Goal: Task Accomplishment & Management: Manage account settings

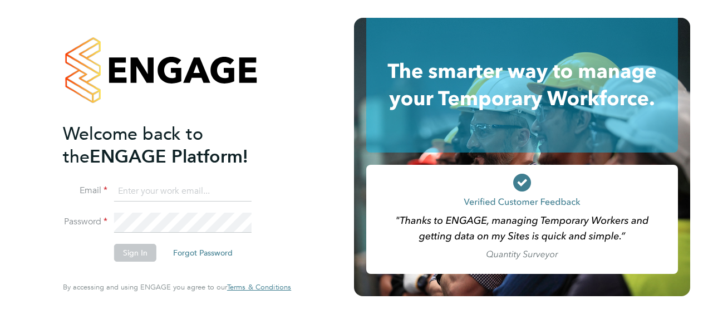
type input "mark.burnett@vistry.co.uk"
click at [129, 256] on button "Sign In" at bounding box center [135, 253] width 42 height 18
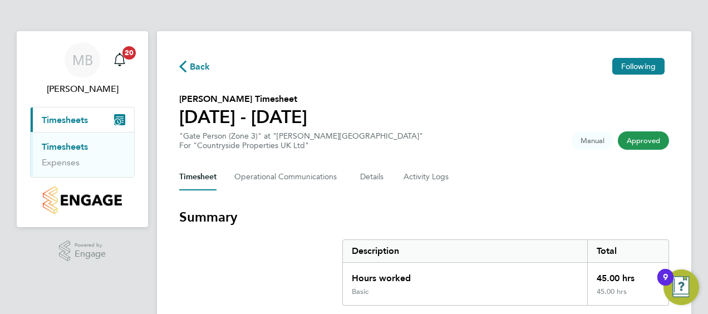
click at [262, 264] on section "Summary Description Total Hours worked 45.00 hrs Basic 45.00 hrs" at bounding box center [424, 256] width 490 height 97
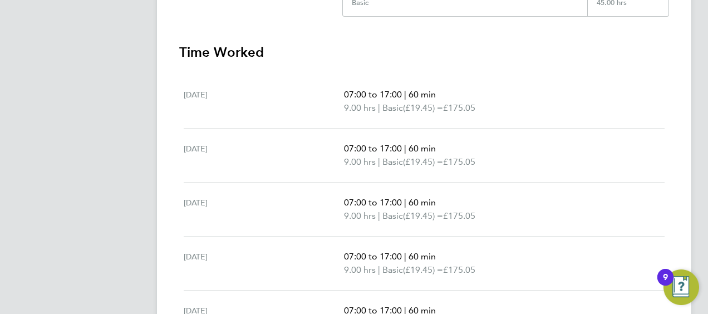
scroll to position [290, 0]
click at [507, 39] on section "Summary Description Total Hours worked 45.00 hrs Basic 45.00 hrs Time Worked [D…" at bounding box center [424, 172] width 490 height 507
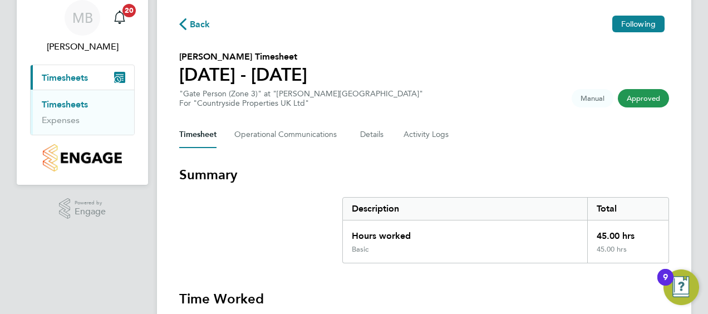
scroll to position [22, 0]
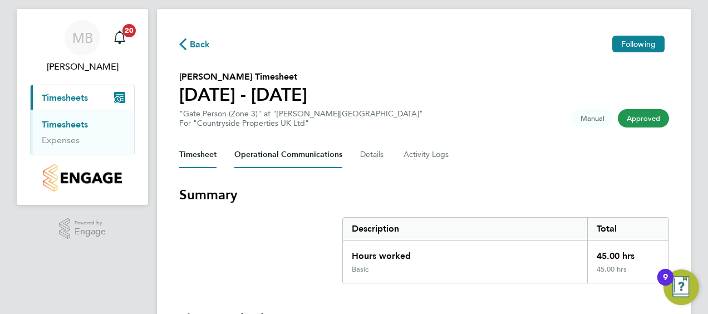
click at [305, 156] on Communications-tab "Operational Communications" at bounding box center [288, 154] width 108 height 27
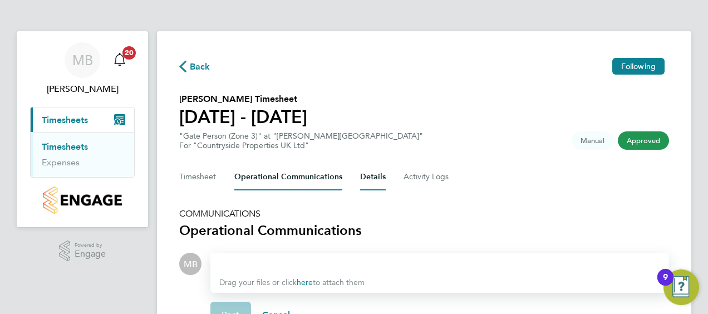
click at [366, 177] on button "Details" at bounding box center [373, 177] width 26 height 27
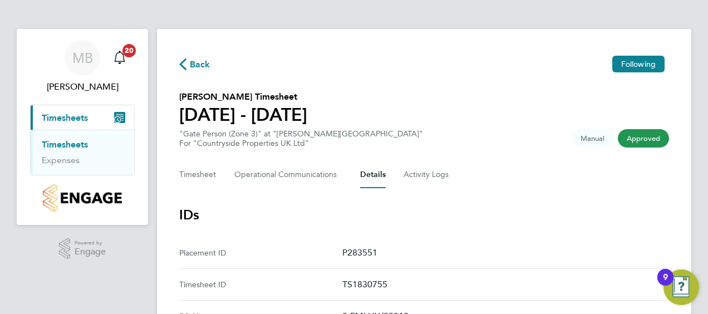
scroll to position [1, 0]
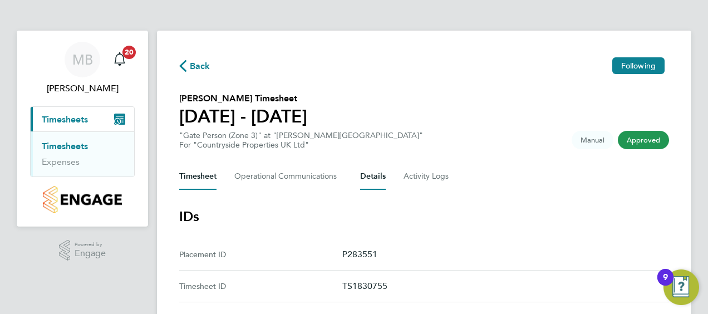
click at [207, 175] on button "Timesheet" at bounding box center [197, 176] width 37 height 27
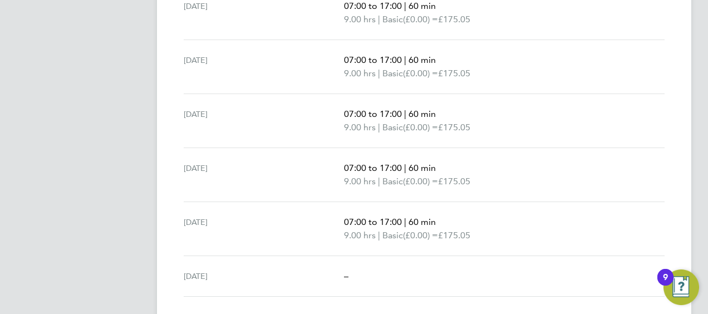
scroll to position [379, 0]
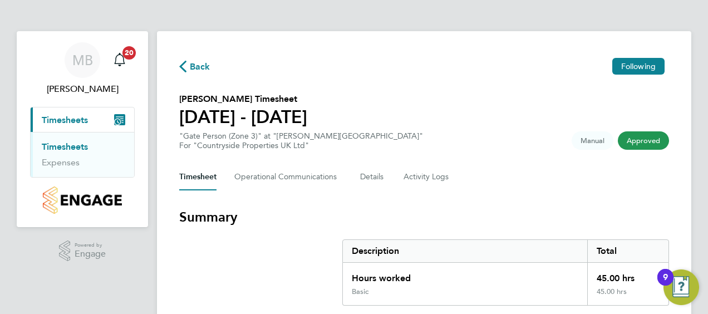
click at [268, 242] on section "Summary Description Total Hours worked 45.00 hrs Basic 45.00 hrs" at bounding box center [424, 256] width 490 height 97
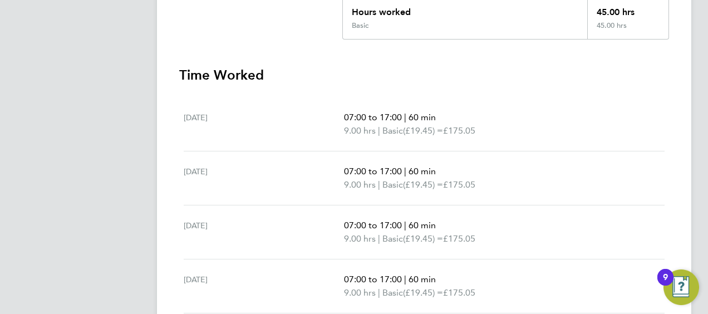
scroll to position [290, 0]
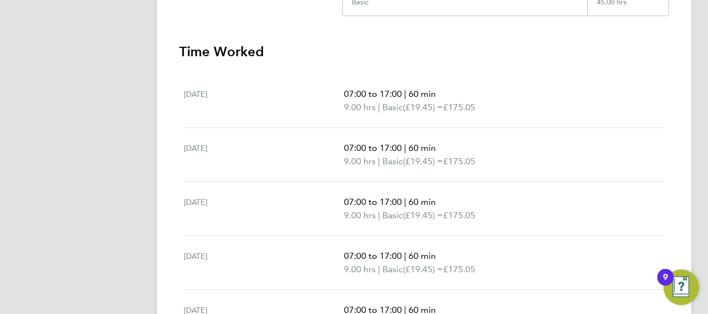
click at [479, 58] on h3 "Time Worked" at bounding box center [424, 52] width 490 height 18
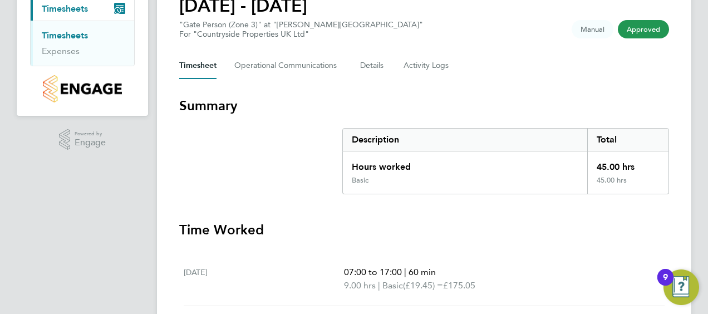
scroll to position [111, 0]
click at [367, 65] on button "Details" at bounding box center [373, 65] width 26 height 27
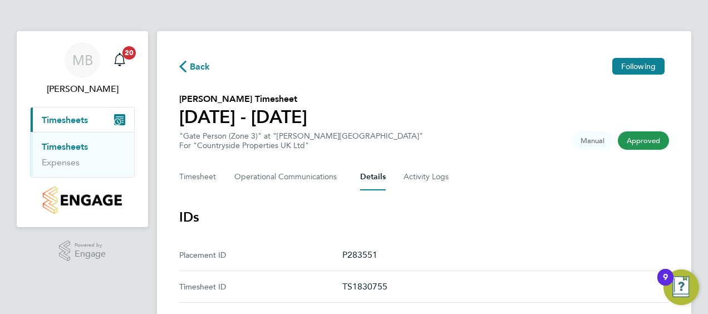
click at [481, 106] on section "[PERSON_NAME] Timesheet [DATE] - [DATE] "Gate Person (Zone 3)" at "[PERSON_NAME…" at bounding box center [424, 121] width 490 height 58
click at [374, 214] on h3 "IDs" at bounding box center [424, 217] width 490 height 18
click at [408, 148] on section "[PERSON_NAME] Timesheet [DATE] - [DATE] "Gate Person (Zone 3)" at "[PERSON_NAME…" at bounding box center [424, 121] width 490 height 58
click at [199, 67] on span "Back" at bounding box center [200, 66] width 21 height 13
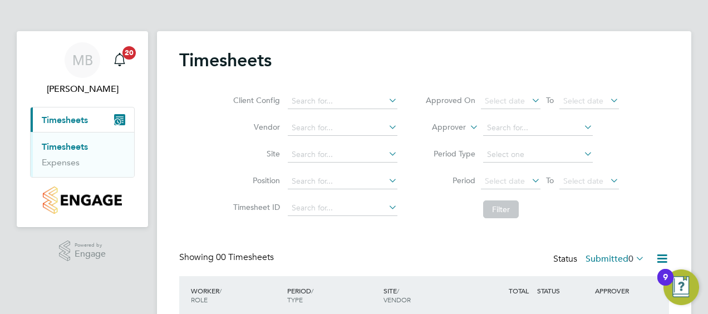
click at [174, 286] on div "Timesheets Client Config Vendor Site Position Timesheet ID Approved On Select d…" at bounding box center [424, 210] width 535 height 358
click at [666, 69] on div "Timesheets" at bounding box center [424, 65] width 490 height 33
click at [701, 47] on div "MB [PERSON_NAME] Notifications 20 Applications: Current page: Timesheets Timesh…" at bounding box center [354, 203] width 708 height 407
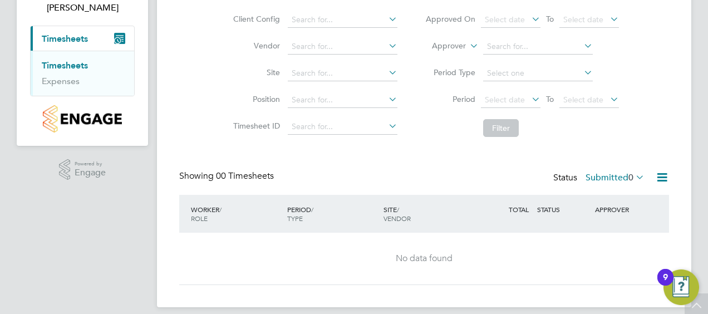
scroll to position [91, 0]
